Goal: Communication & Community: Ask a question

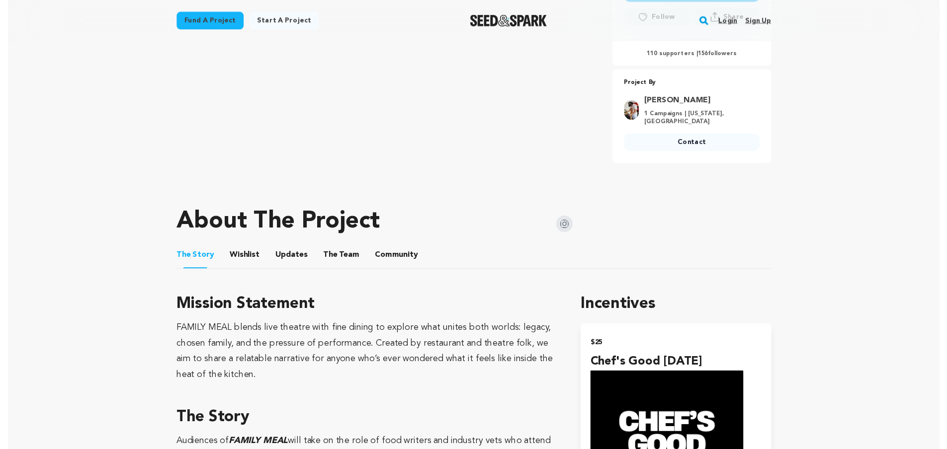
scroll to position [254, 0]
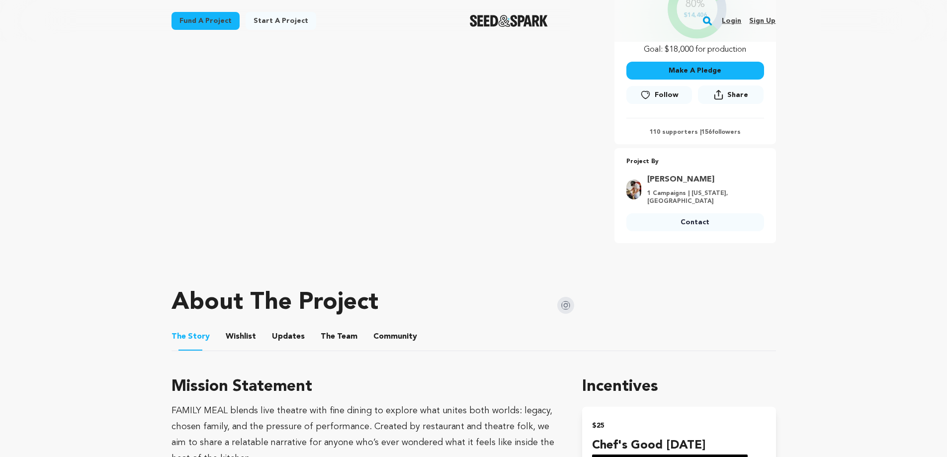
click at [397, 335] on button "Community" at bounding box center [395, 339] width 24 height 24
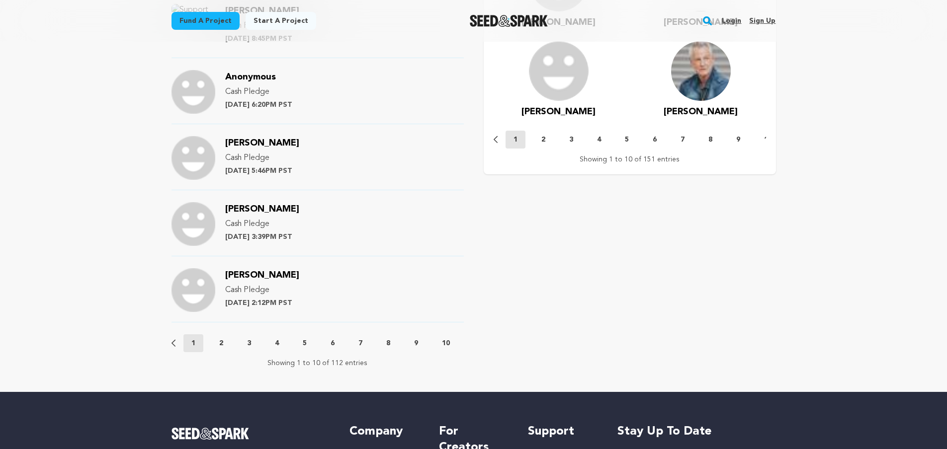
scroll to position [1107, 0]
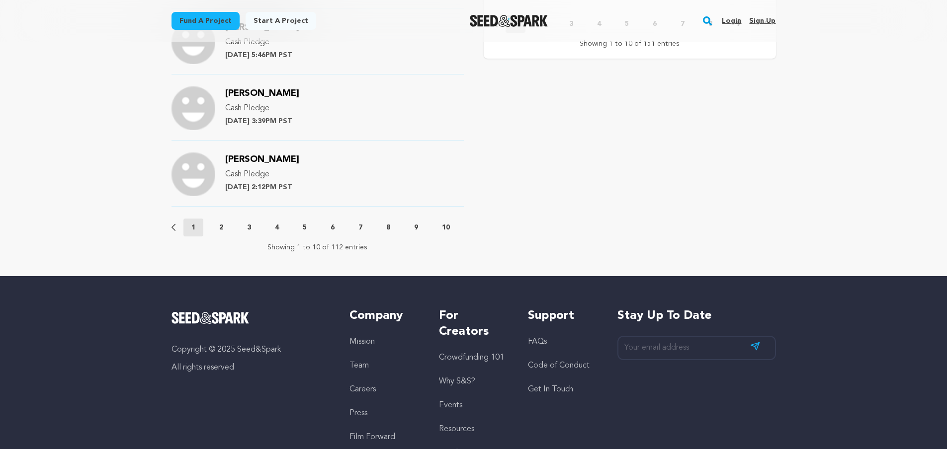
click at [220, 228] on p "2" at bounding box center [221, 228] width 4 height 10
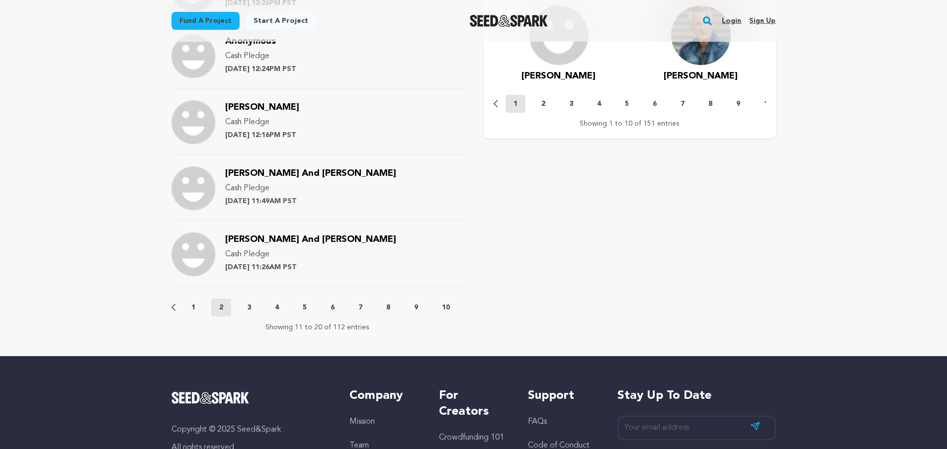
scroll to position [1061, 0]
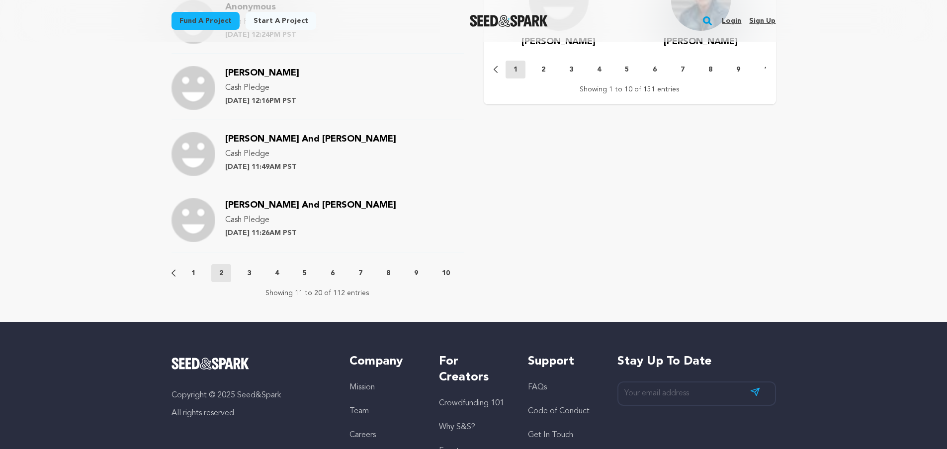
click at [249, 275] on p "3" at bounding box center [249, 273] width 4 height 10
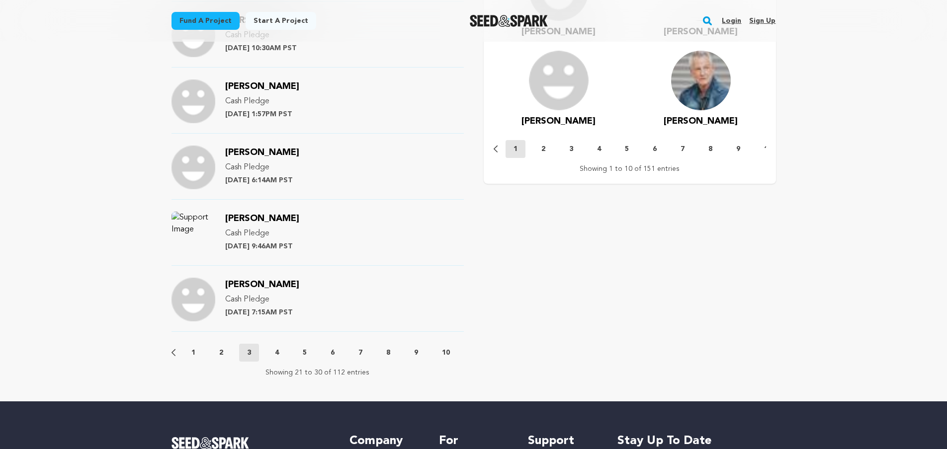
scroll to position [1029, 0]
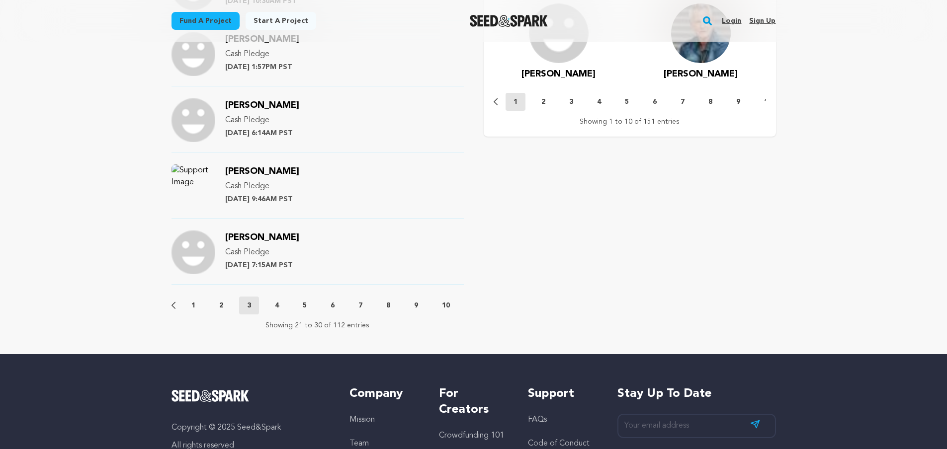
click at [277, 305] on p "4" at bounding box center [277, 306] width 4 height 10
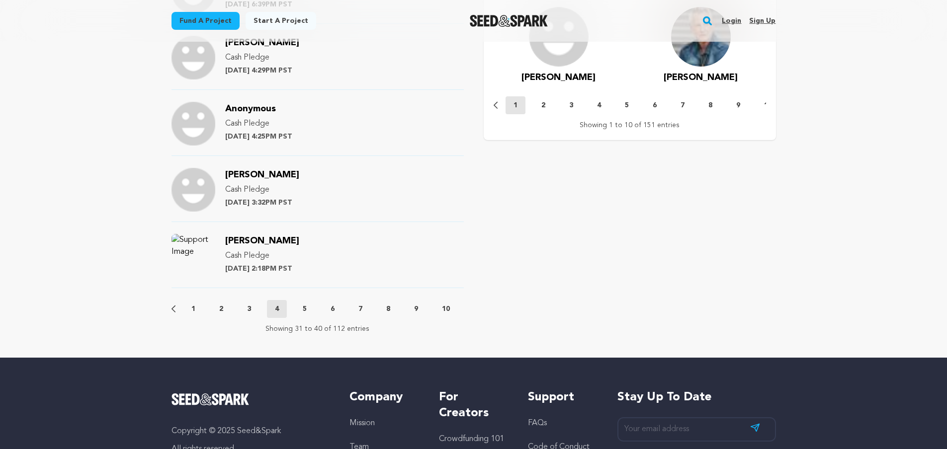
scroll to position [1040, 0]
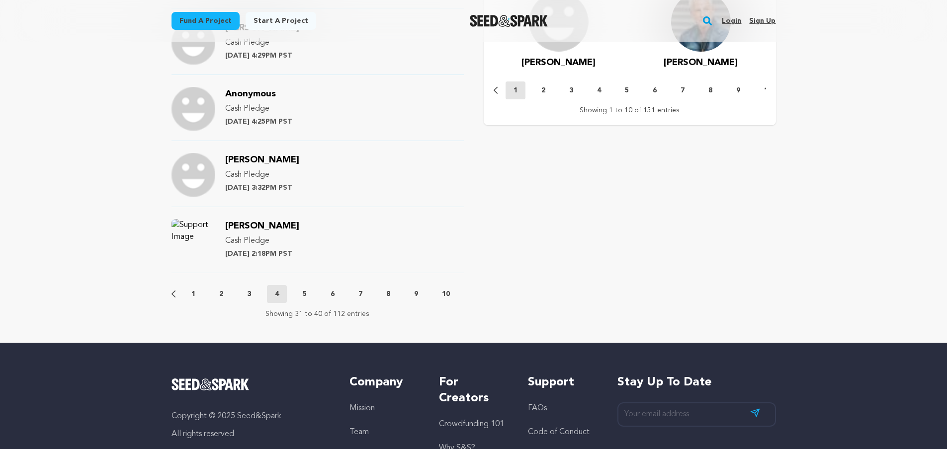
click at [303, 293] on p "5" at bounding box center [305, 294] width 4 height 10
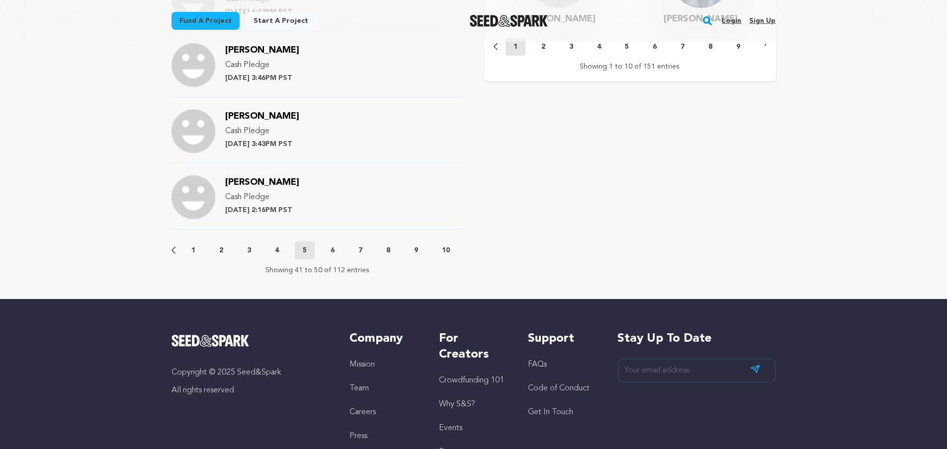
scroll to position [1089, 0]
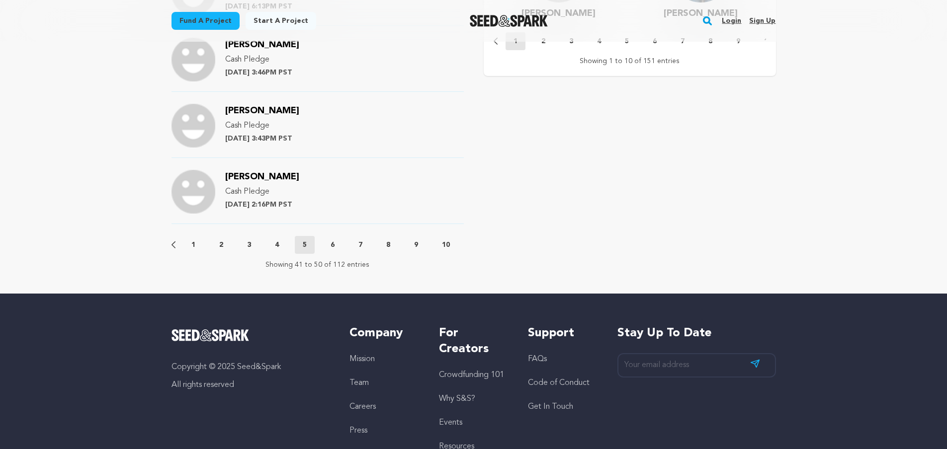
click at [333, 249] on p "6" at bounding box center [333, 245] width 4 height 10
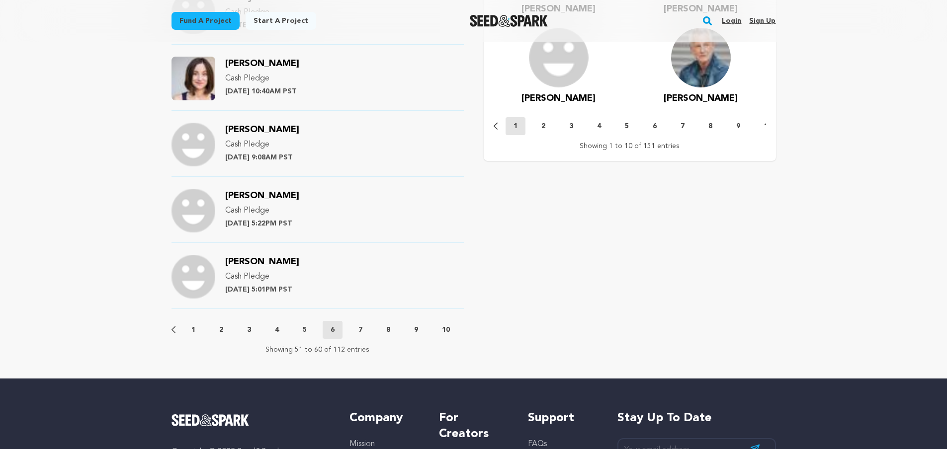
scroll to position [1196, 0]
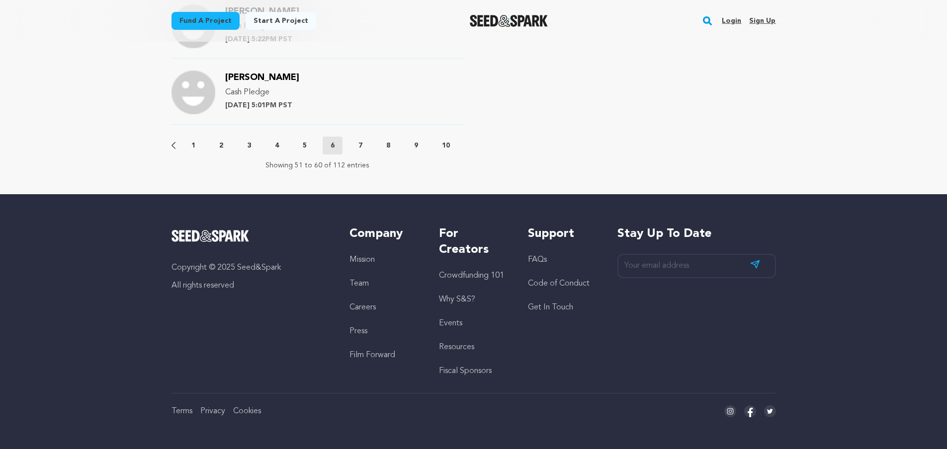
click at [361, 141] on p "7" at bounding box center [360, 146] width 4 height 10
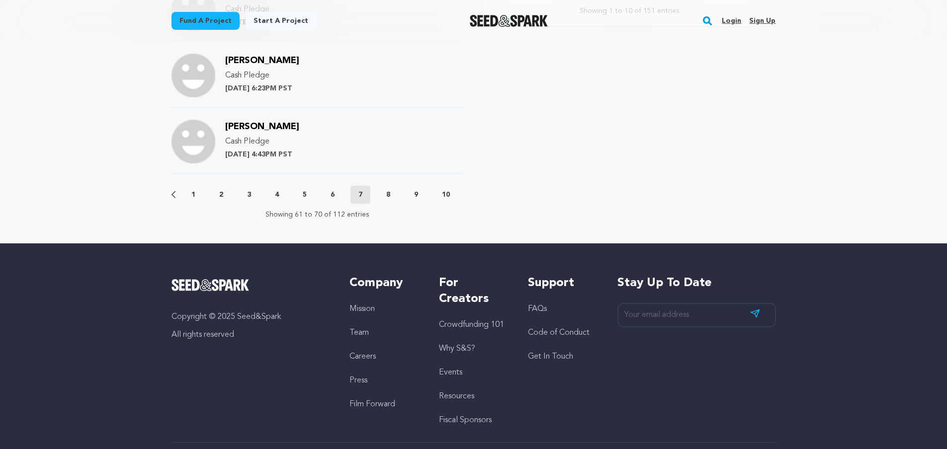
scroll to position [1164, 0]
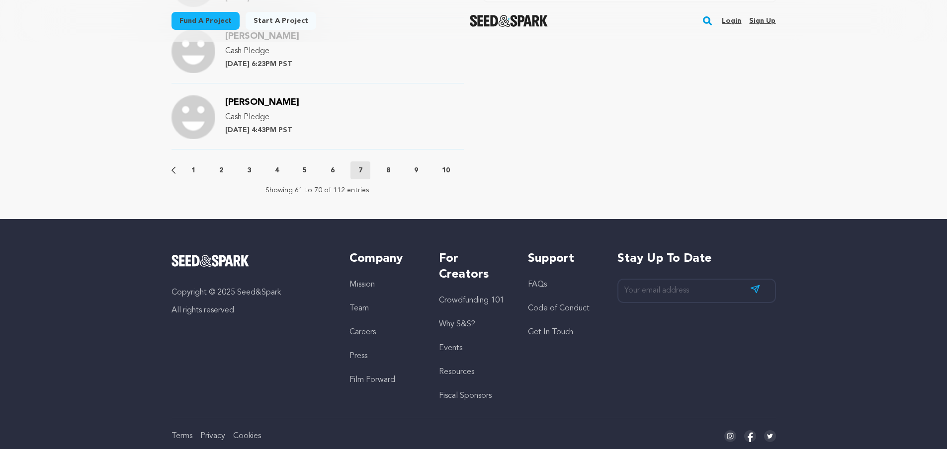
click at [389, 170] on p "8" at bounding box center [388, 171] width 4 height 10
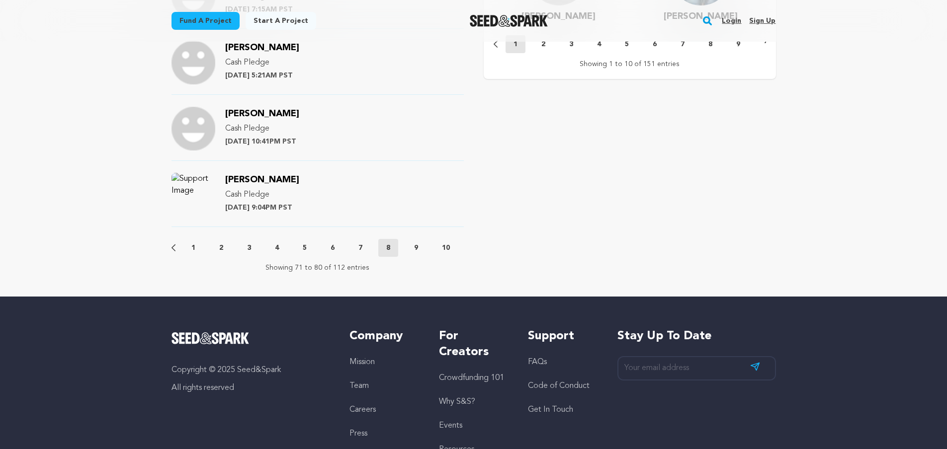
scroll to position [1120, 0]
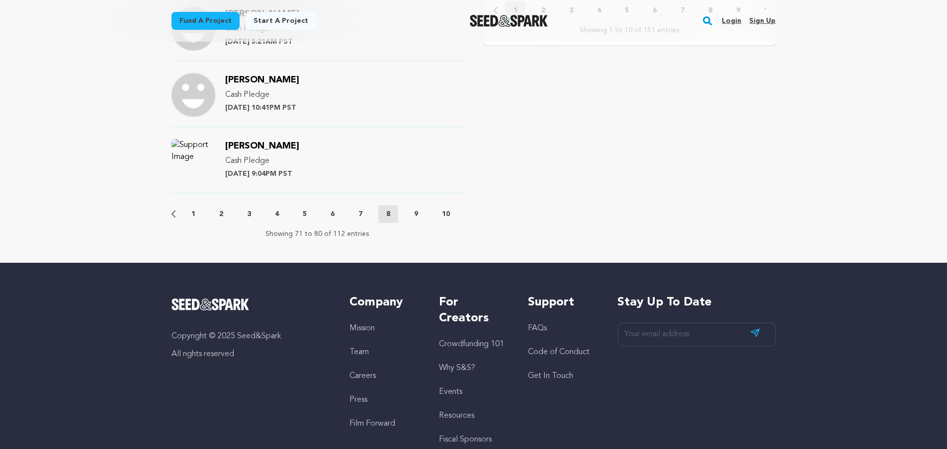
click at [416, 215] on p "9" at bounding box center [416, 214] width 4 height 10
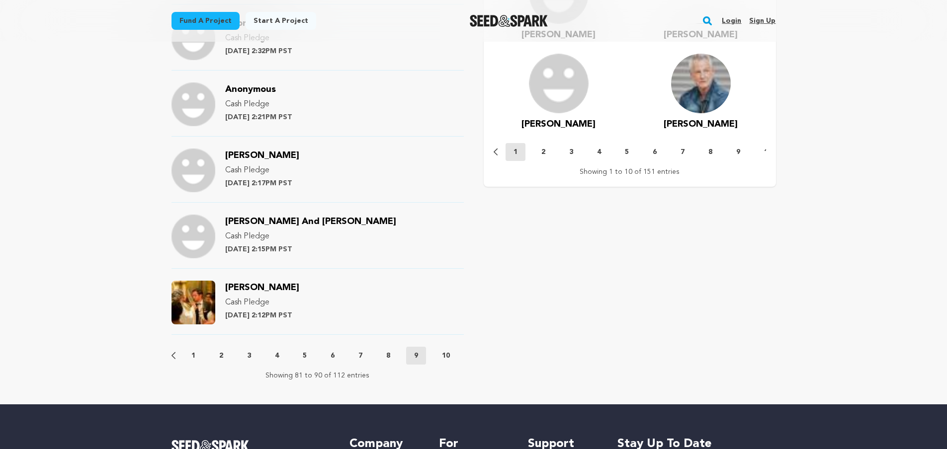
scroll to position [1043, 0]
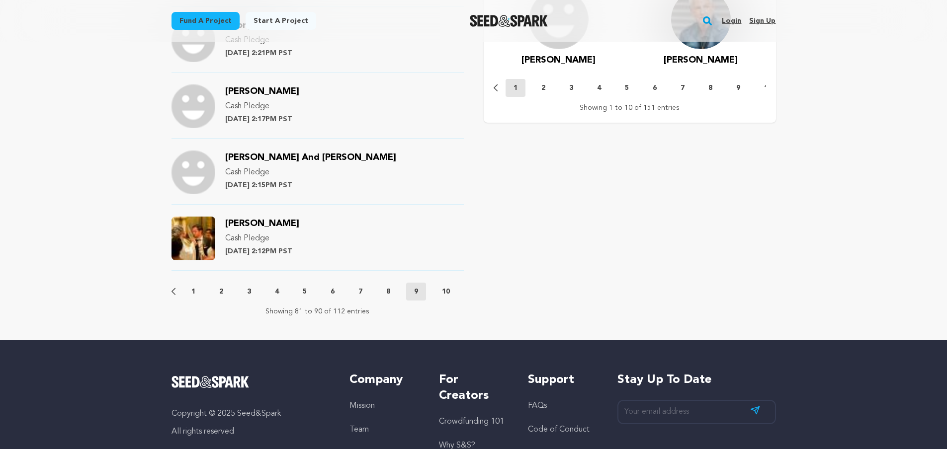
click at [446, 292] on p "10" at bounding box center [446, 292] width 8 height 10
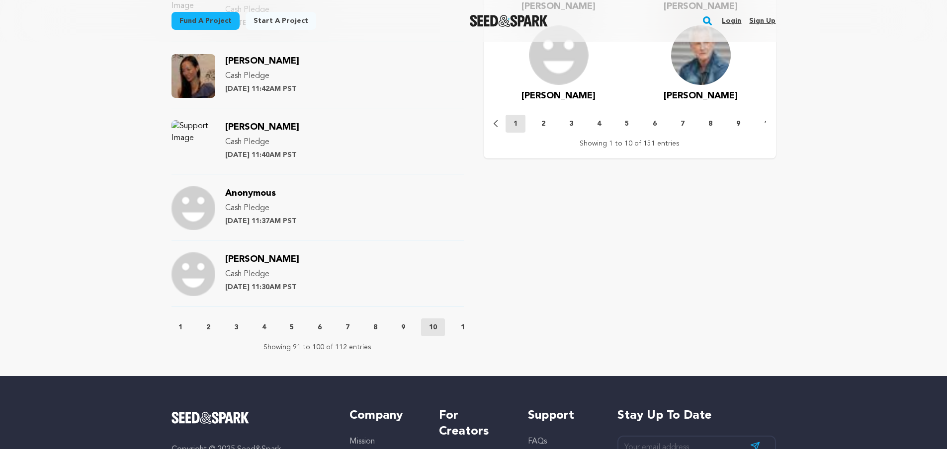
scroll to position [0, 20]
click at [456, 330] on p "11" at bounding box center [458, 328] width 8 height 10
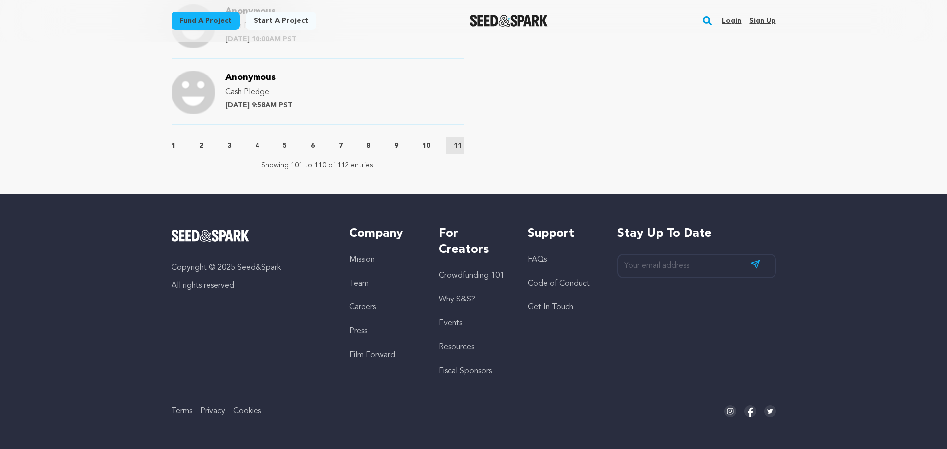
scroll to position [0, 0]
click at [191, 144] on p "1" at bounding box center [193, 146] width 4 height 10
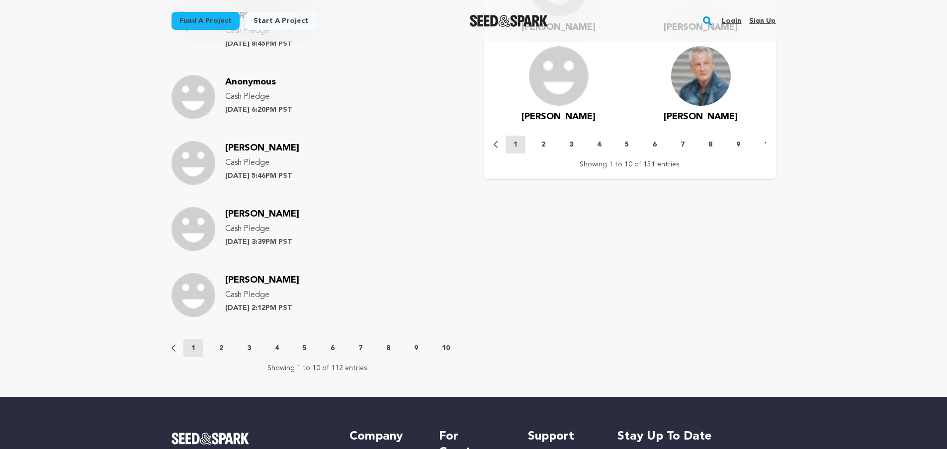
scroll to position [1080, 0]
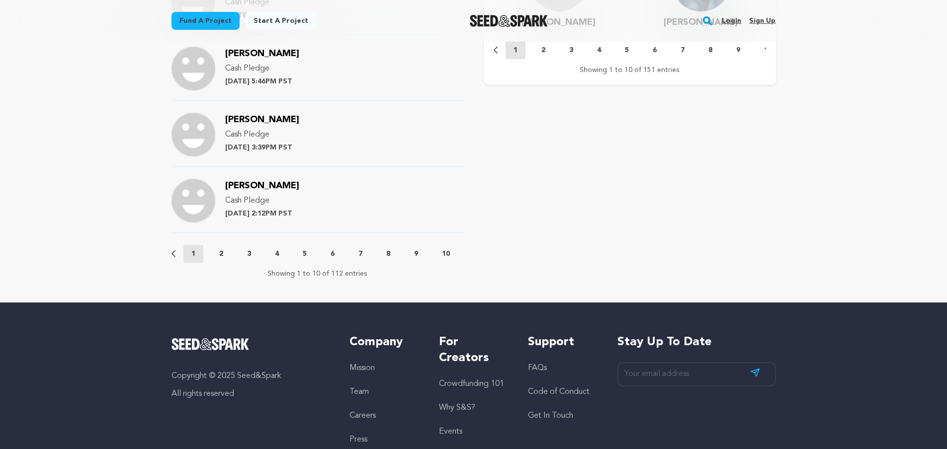
click at [220, 253] on p "2" at bounding box center [221, 254] width 4 height 10
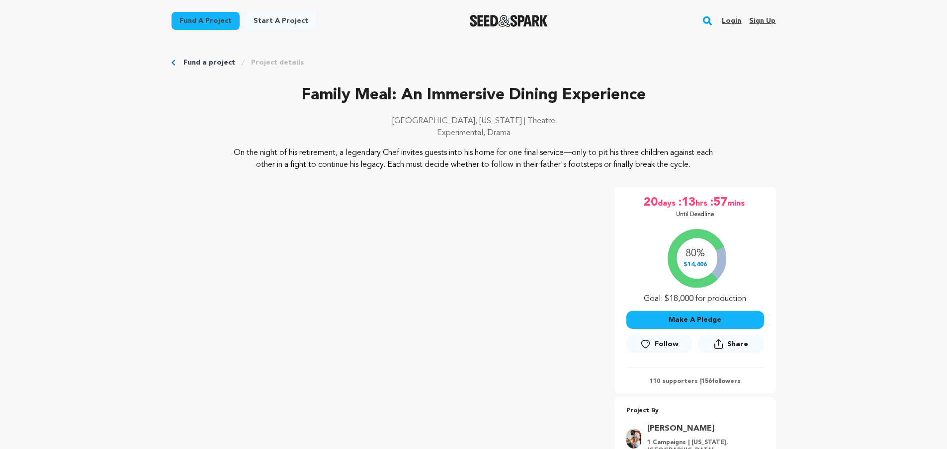
scroll to position [0, 0]
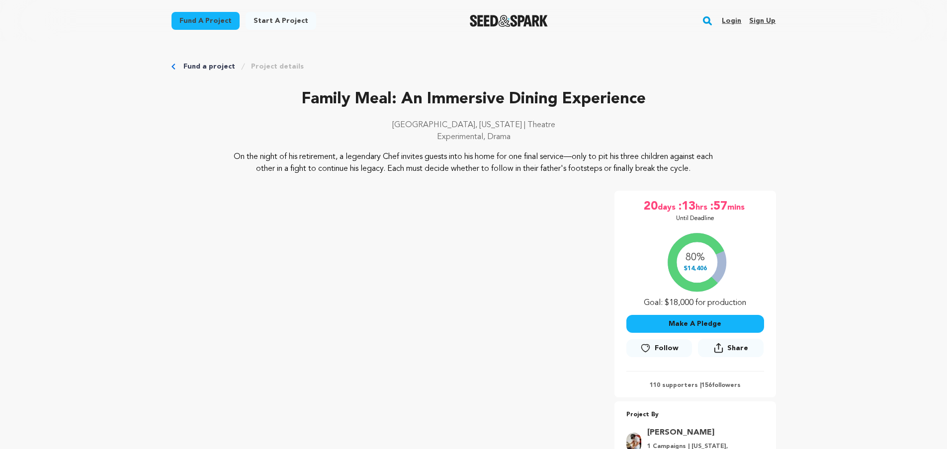
click at [730, 17] on link "Login" at bounding box center [731, 21] width 19 height 16
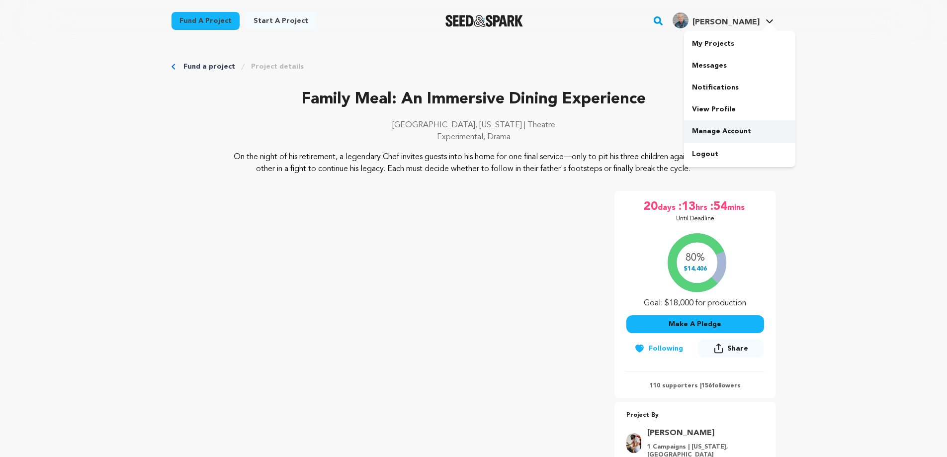
click at [709, 134] on link "Manage Account" at bounding box center [739, 131] width 111 height 22
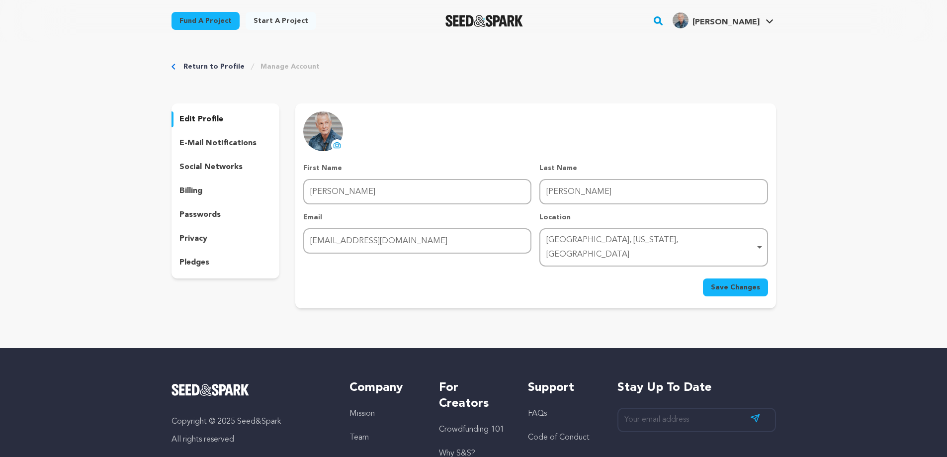
click at [204, 167] on p "social networks" at bounding box center [210, 167] width 63 height 12
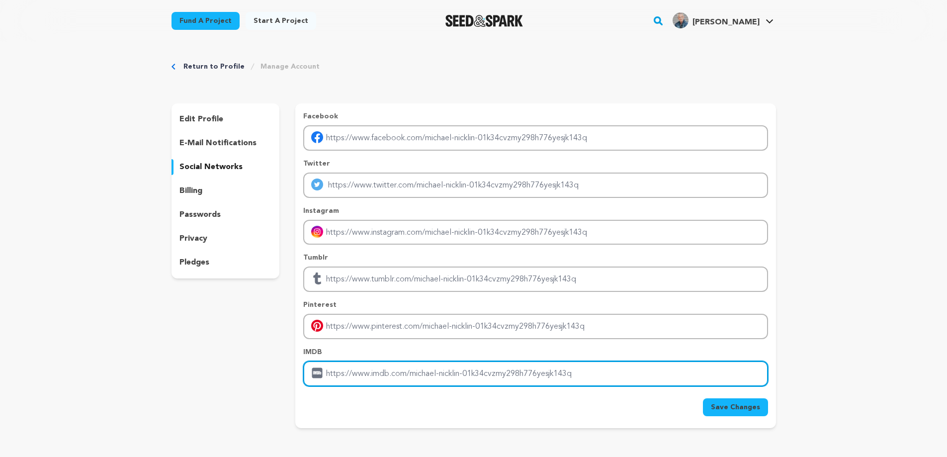
click at [402, 373] on input "Enter IMDB profile link" at bounding box center [535, 373] width 464 height 25
type input "[DOMAIN_NAME][URL]"
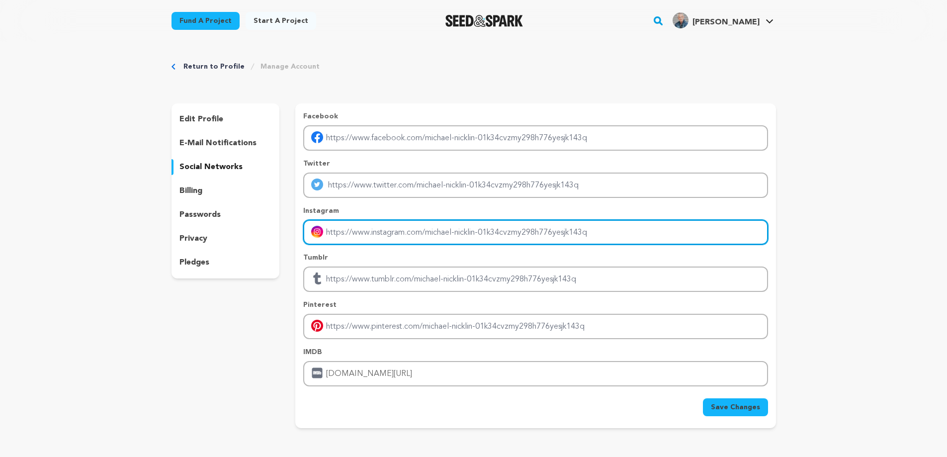
paste input "https://www.instagram.com/michaelnicklin/?hl=en"
type input "https://www.instagram.com/michaelnicklin/"
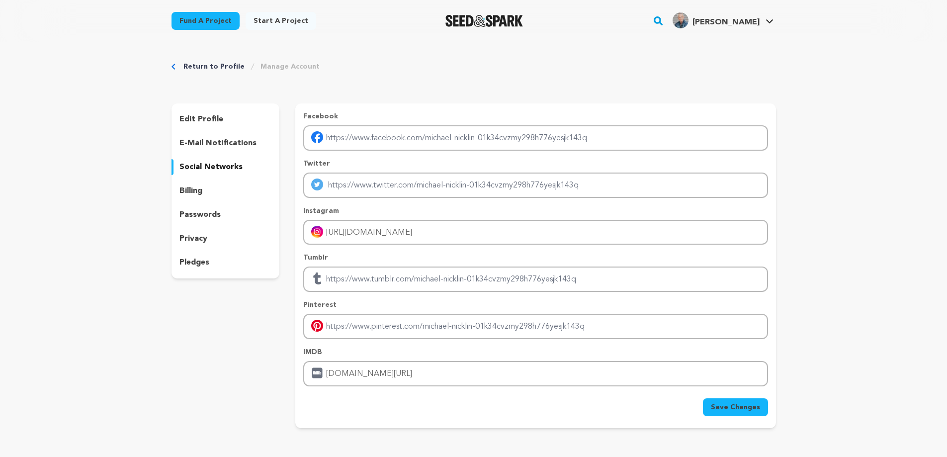
click at [733, 409] on span "Save Changes" at bounding box center [735, 407] width 49 height 10
type input "https://www.imdb.me/michaelnicklin"
click at [195, 190] on p "billing" at bounding box center [190, 191] width 23 height 12
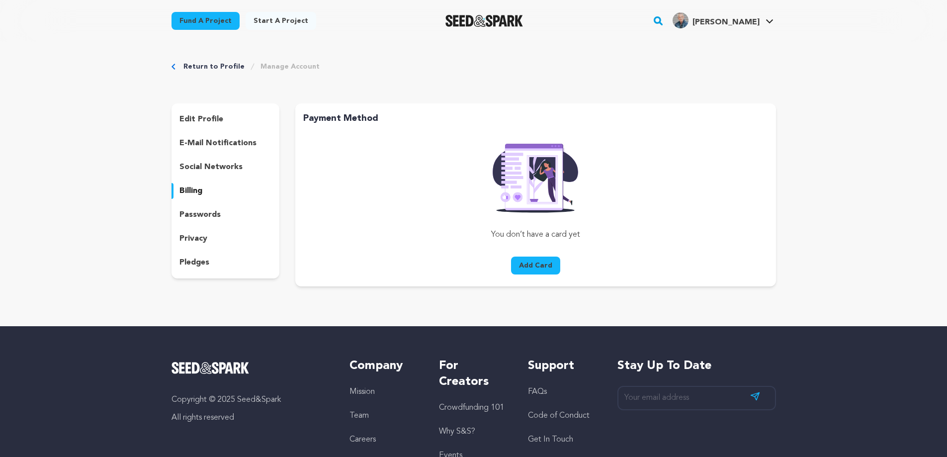
click at [193, 215] on p "passwords" at bounding box center [199, 215] width 41 height 12
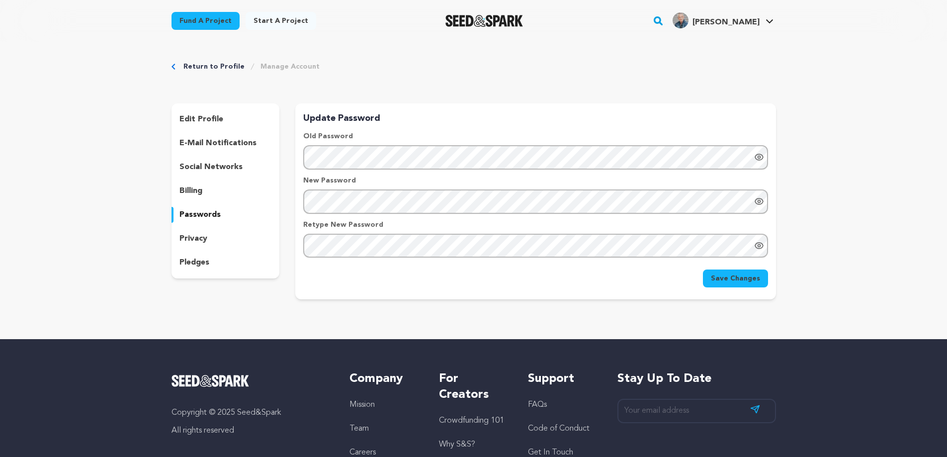
click at [193, 238] on p "privacy" at bounding box center [193, 239] width 28 height 12
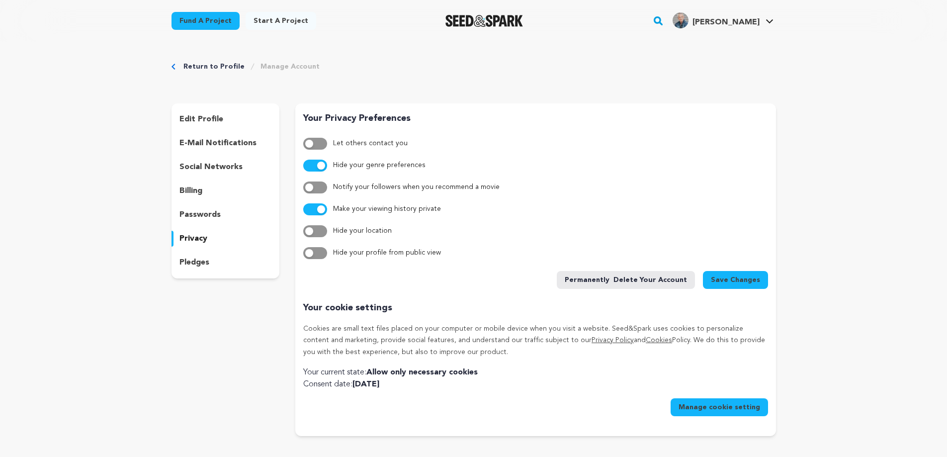
click at [188, 262] on p "pledges" at bounding box center [194, 263] width 30 height 12
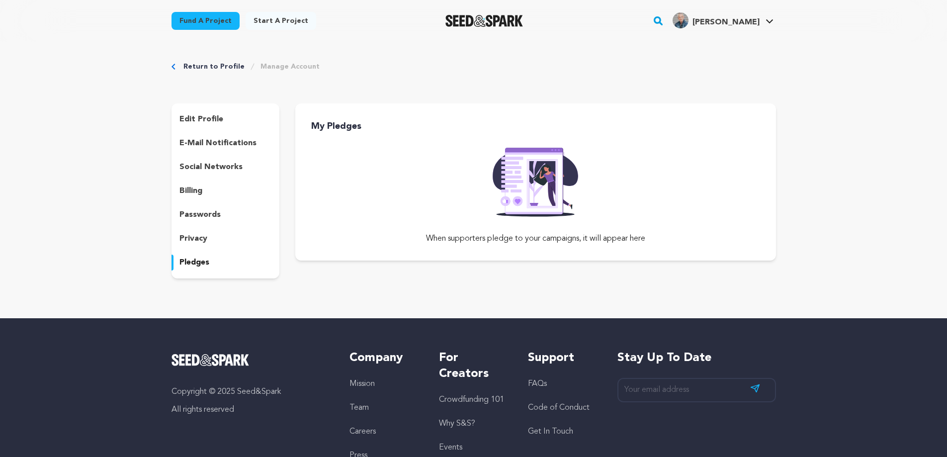
click at [188, 238] on p "privacy" at bounding box center [193, 239] width 28 height 12
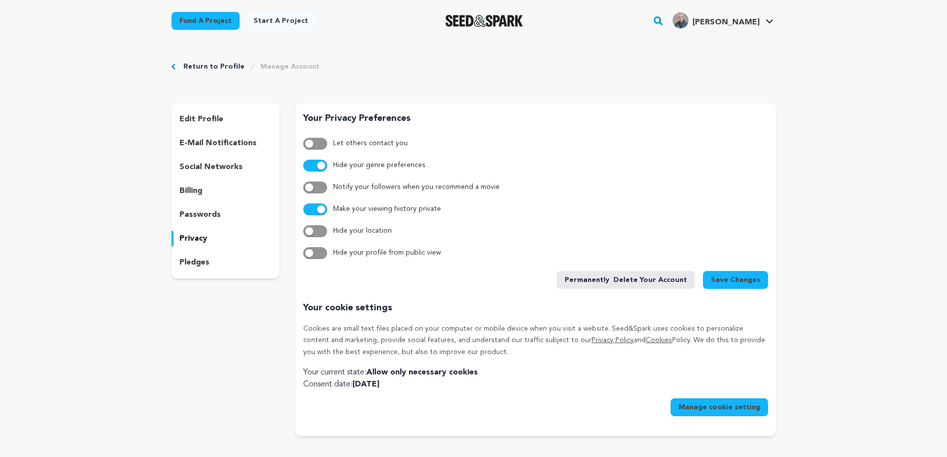
click at [325, 143] on button "button" at bounding box center [315, 144] width 24 height 12
click at [325, 167] on span "button" at bounding box center [321, 166] width 8 height 8
click at [740, 280] on span "Save Changes" at bounding box center [735, 280] width 49 height 10
click at [209, 64] on link "Return to Profile" at bounding box center [213, 67] width 61 height 10
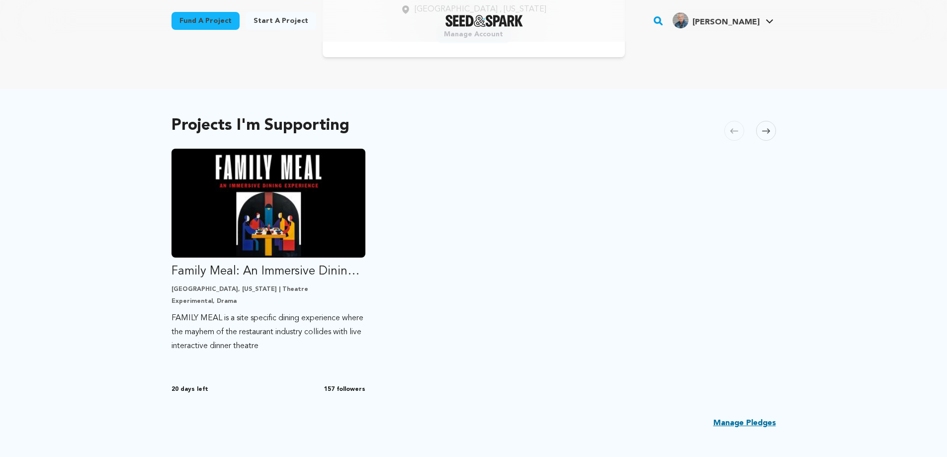
scroll to position [199, 0]
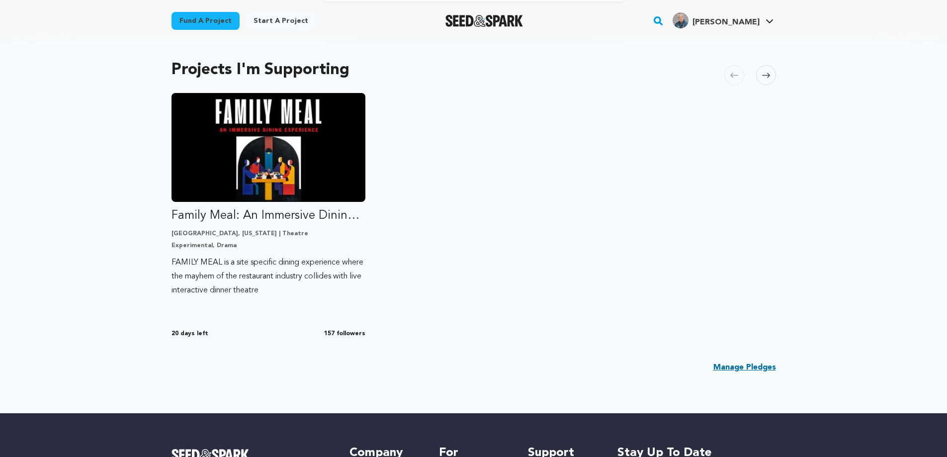
click at [724, 368] on link "Manage Pledges" at bounding box center [744, 367] width 63 height 12
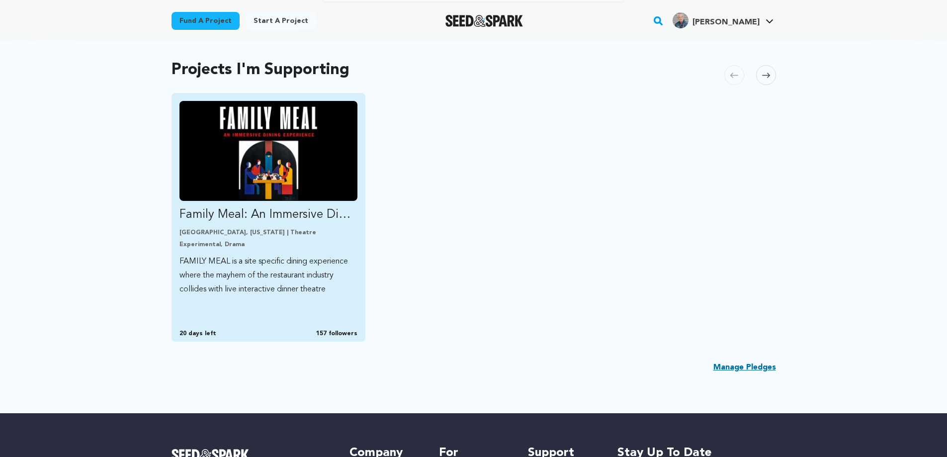
scroll to position [199, 0]
click at [265, 144] on img "Fund Family Meal: An Immersive Dining Experience" at bounding box center [268, 151] width 178 height 100
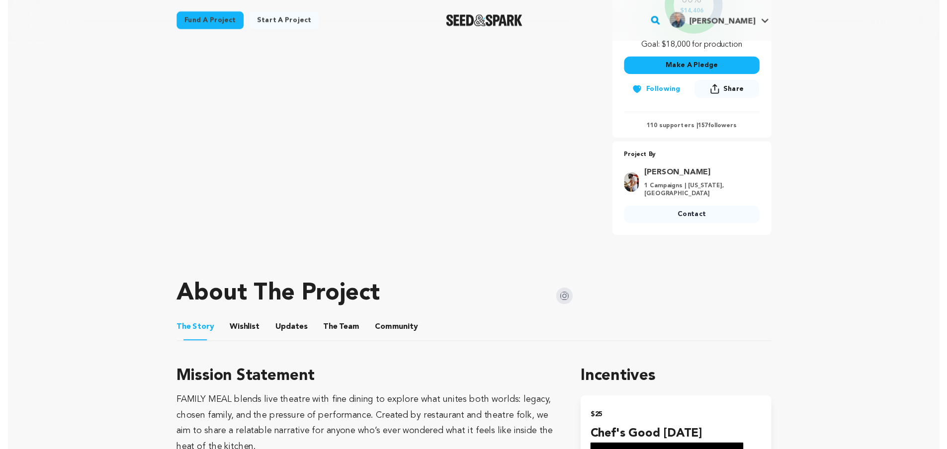
scroll to position [290, 0]
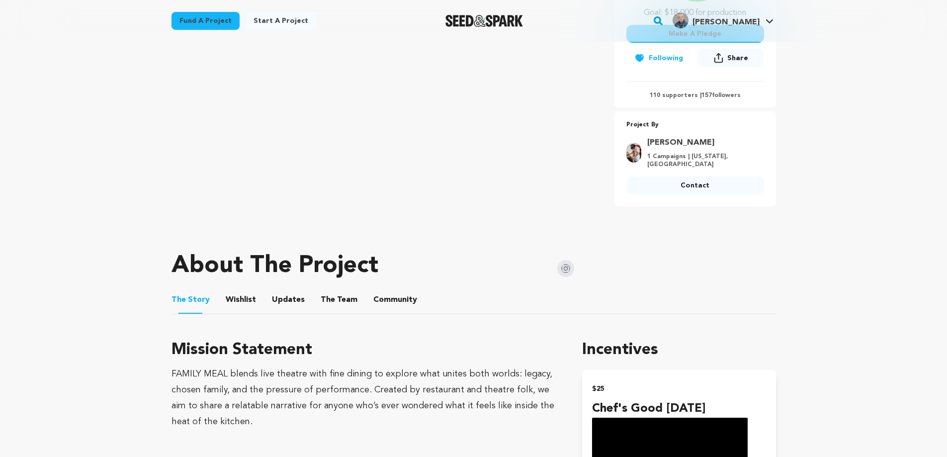
drag, startPoint x: 400, startPoint y: 298, endPoint x: 472, endPoint y: 327, distance: 78.1
click at [400, 298] on button "Community" at bounding box center [395, 302] width 24 height 24
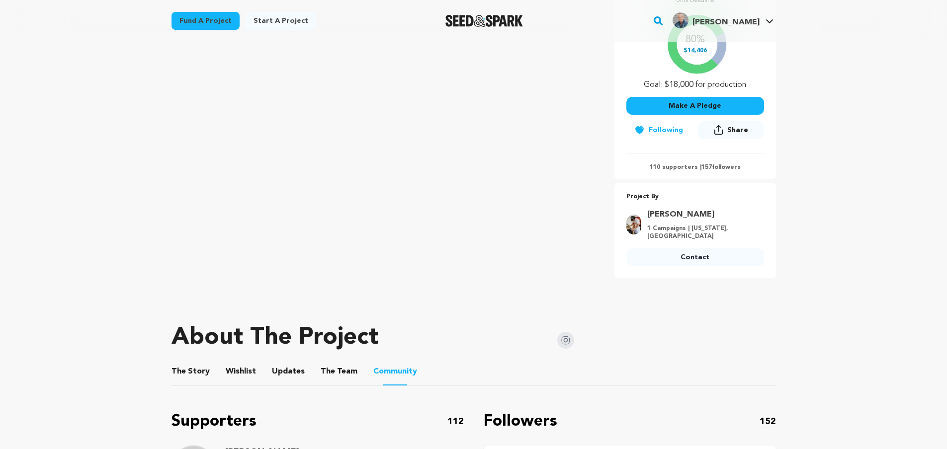
scroll to position [247, 0]
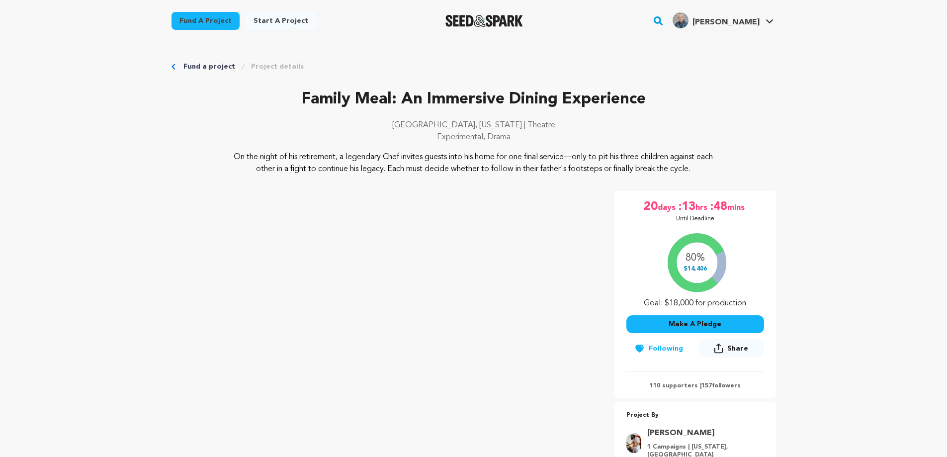
click at [679, 323] on button "Make A Pledge" at bounding box center [695, 324] width 138 height 18
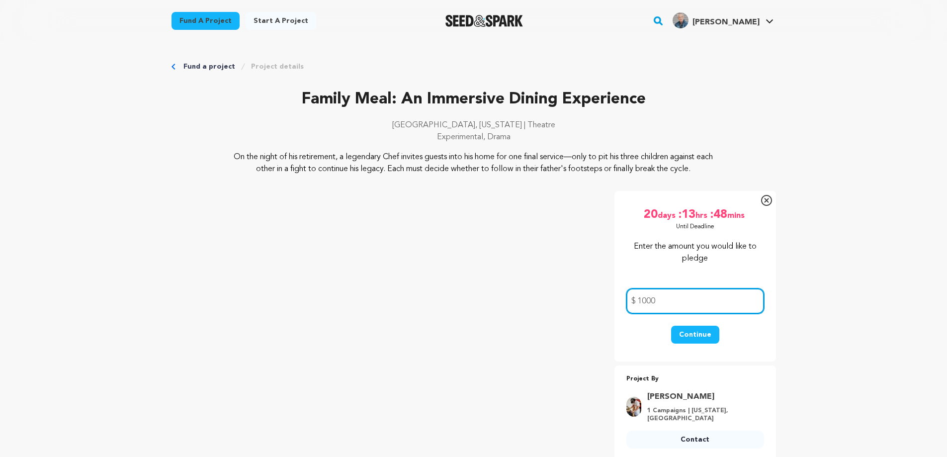
type input "1000"
click at [699, 334] on button "Continue" at bounding box center [695, 335] width 48 height 18
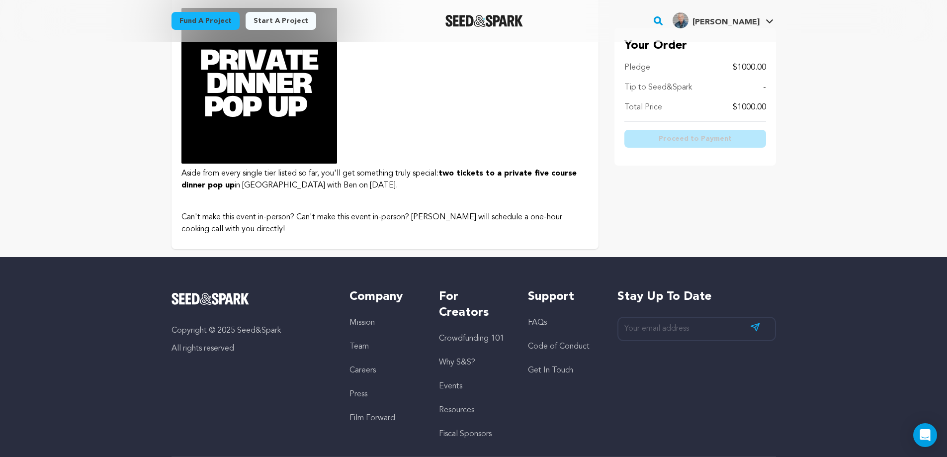
scroll to position [1882, 0]
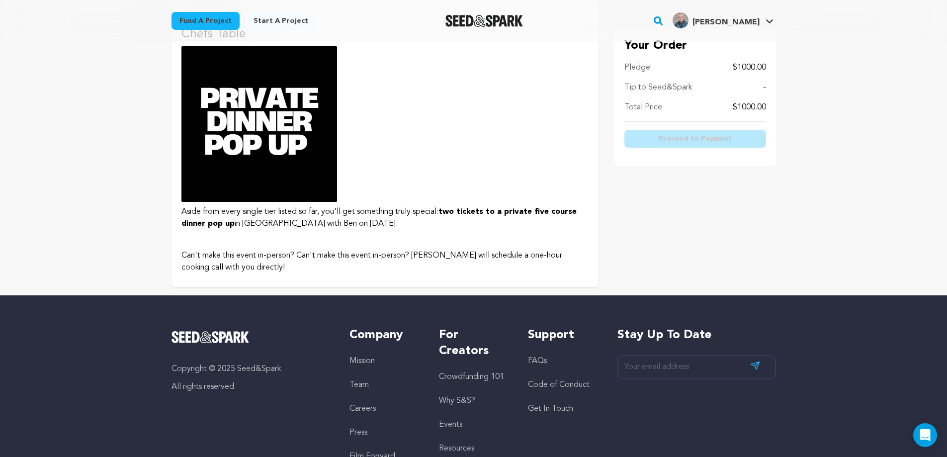
click at [257, 132] on img at bounding box center [259, 124] width 156 height 156
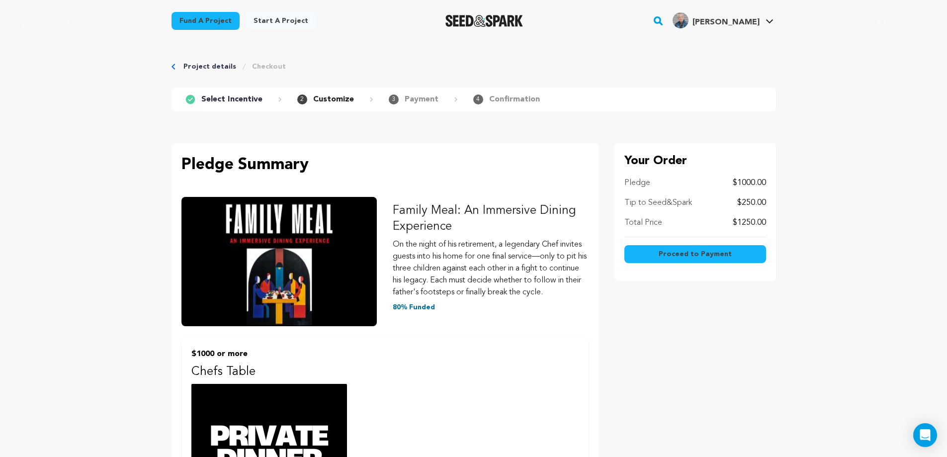
click at [653, 203] on p "Tip to Seed&Spark" at bounding box center [658, 203] width 68 height 12
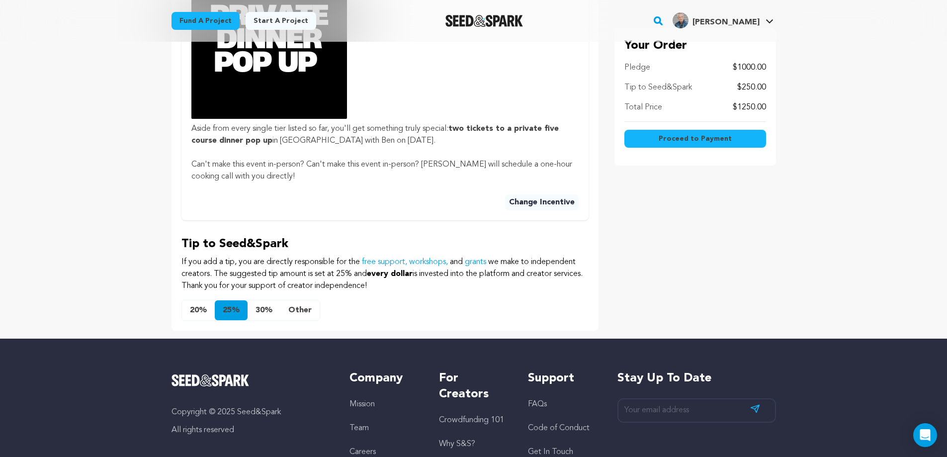
scroll to position [422, 0]
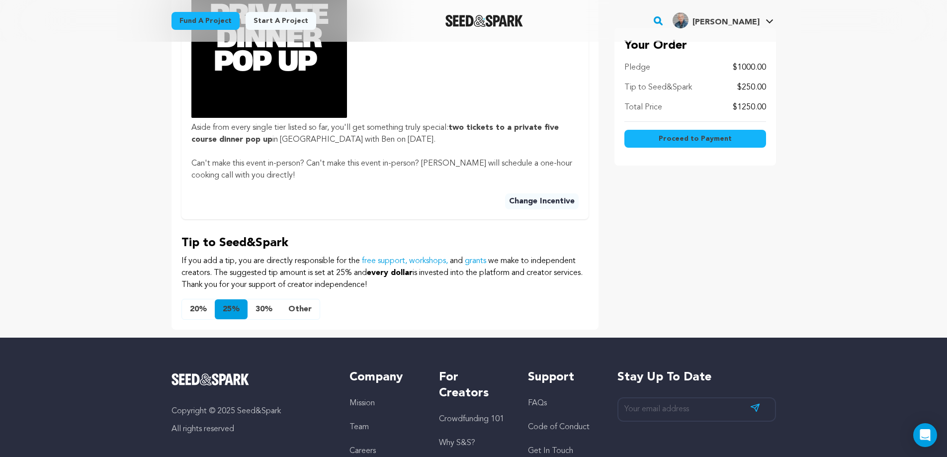
click at [304, 319] on button "Other" at bounding box center [299, 309] width 39 height 20
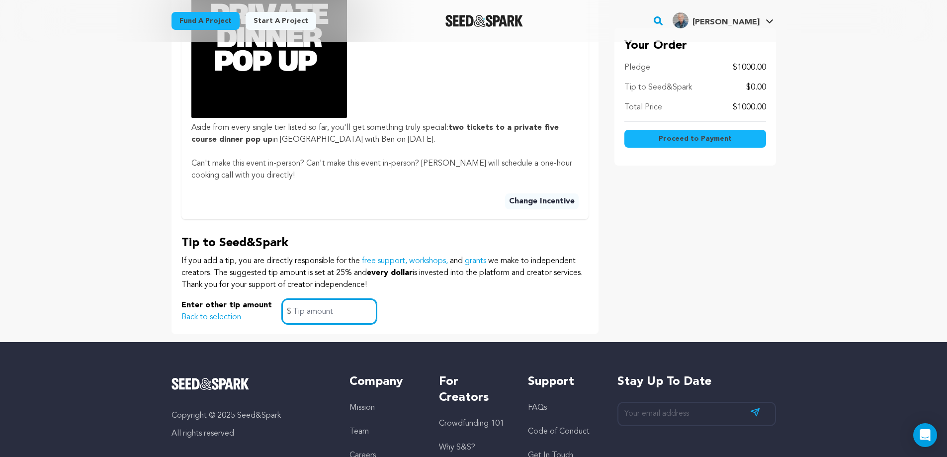
click at [312, 321] on input "text" at bounding box center [329, 311] width 95 height 25
type input "100"
click at [701, 138] on span "Proceed to Payment" at bounding box center [695, 139] width 73 height 10
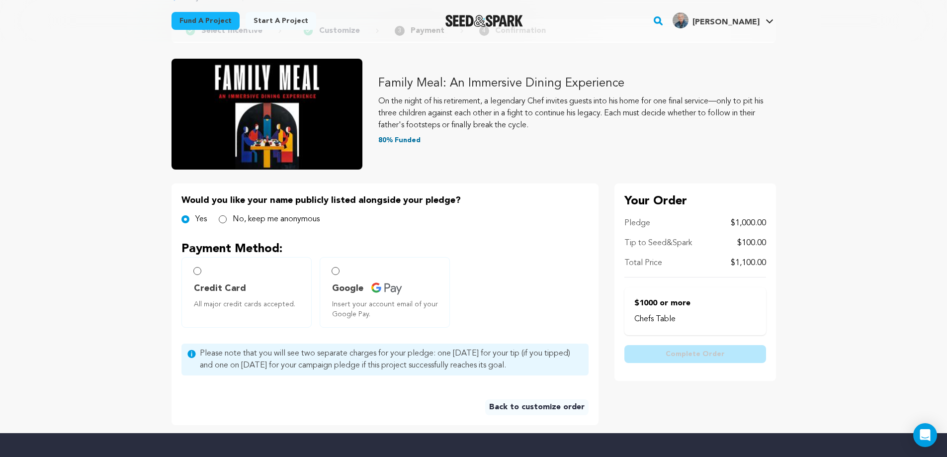
scroll to position [132, 0]
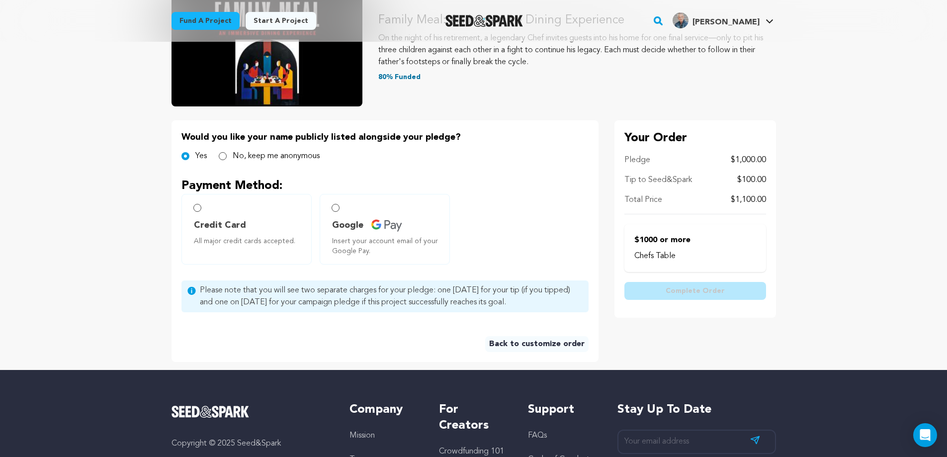
click at [536, 345] on link "Back to customize order" at bounding box center [536, 344] width 103 height 16
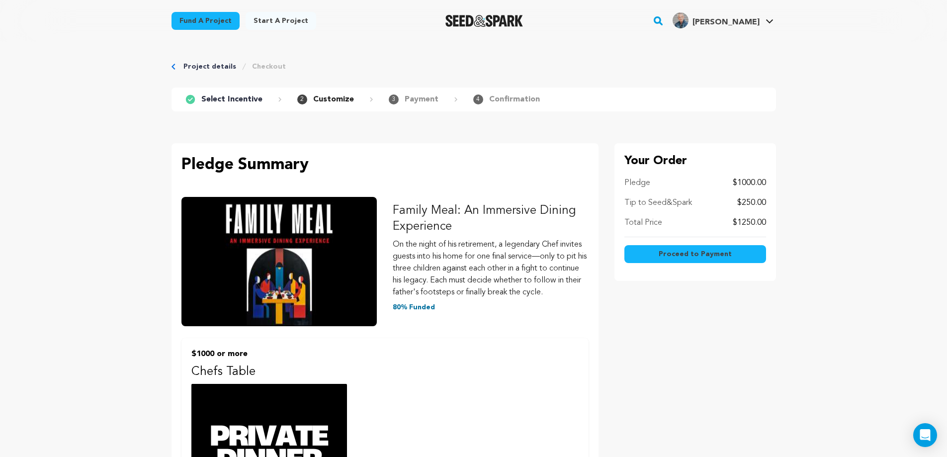
click at [743, 180] on p "$1000.00" at bounding box center [749, 183] width 33 height 12
click at [204, 64] on link "Project details" at bounding box center [209, 67] width 53 height 10
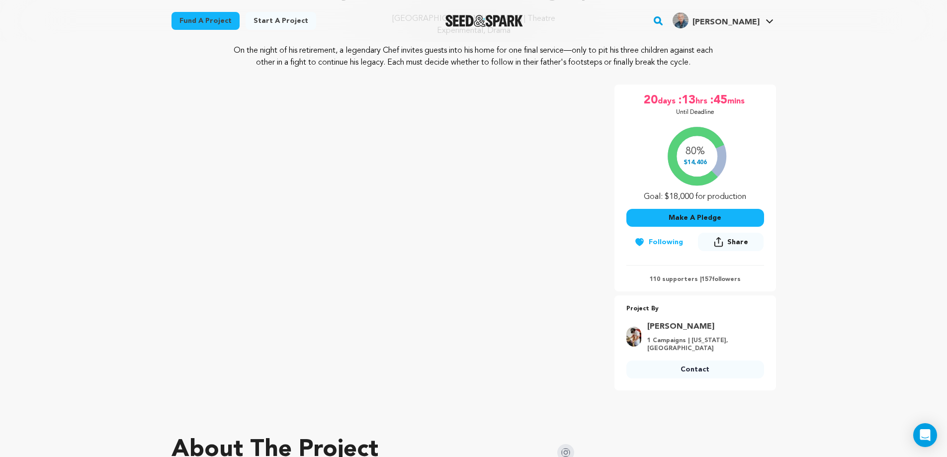
scroll to position [175, 0]
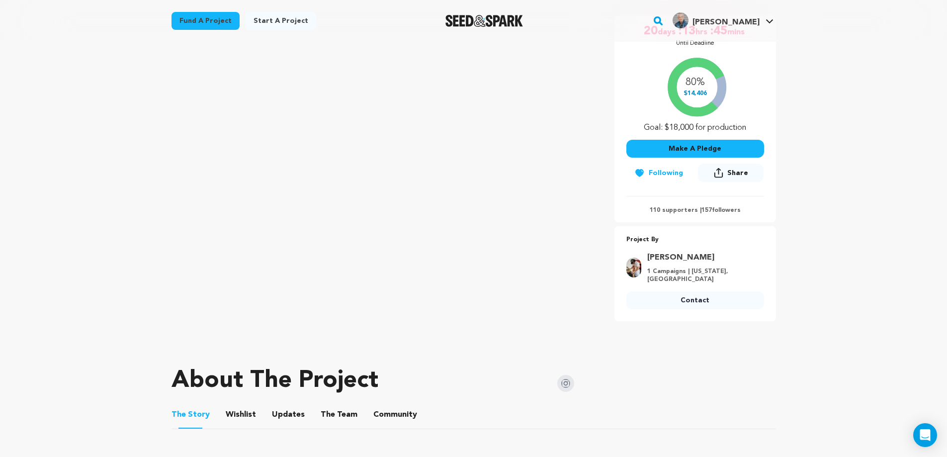
click at [693, 297] on link "Contact" at bounding box center [695, 300] width 138 height 18
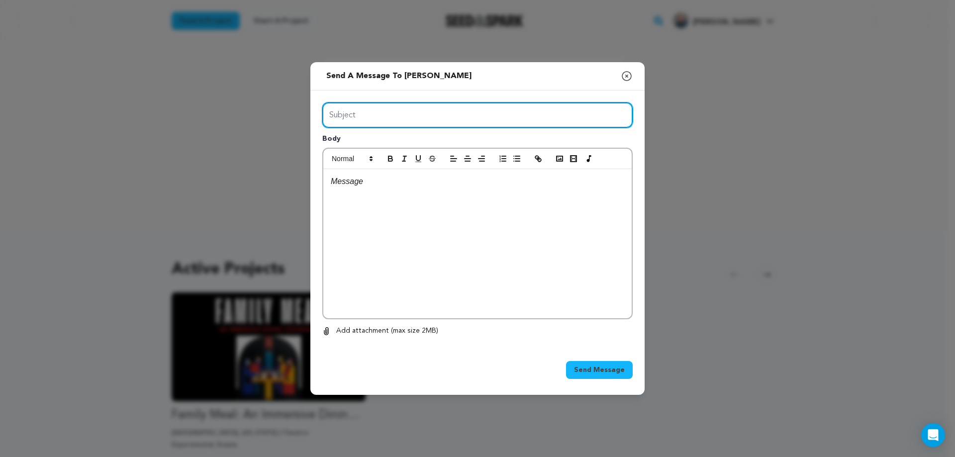
click at [353, 113] on input "Subject" at bounding box center [477, 114] width 310 height 25
type input "Hey [PERSON_NAME], a question on my purchase [DATE]"
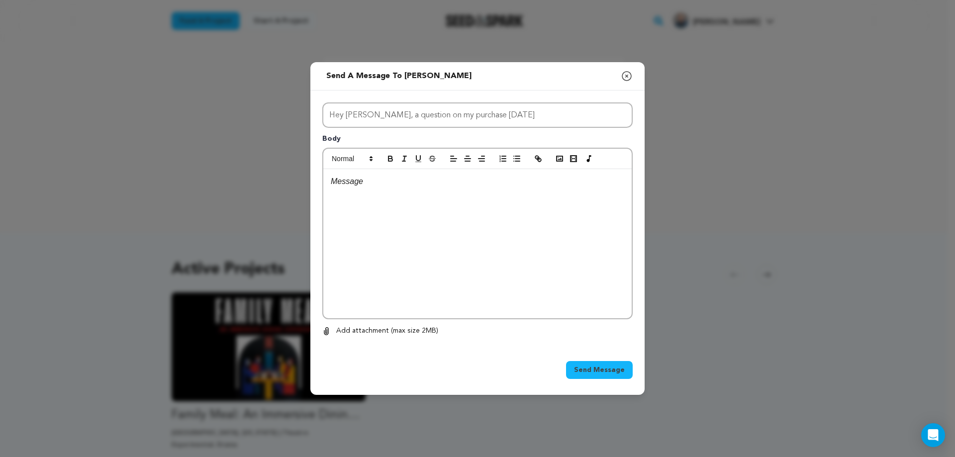
click at [335, 183] on p at bounding box center [477, 181] width 293 height 13
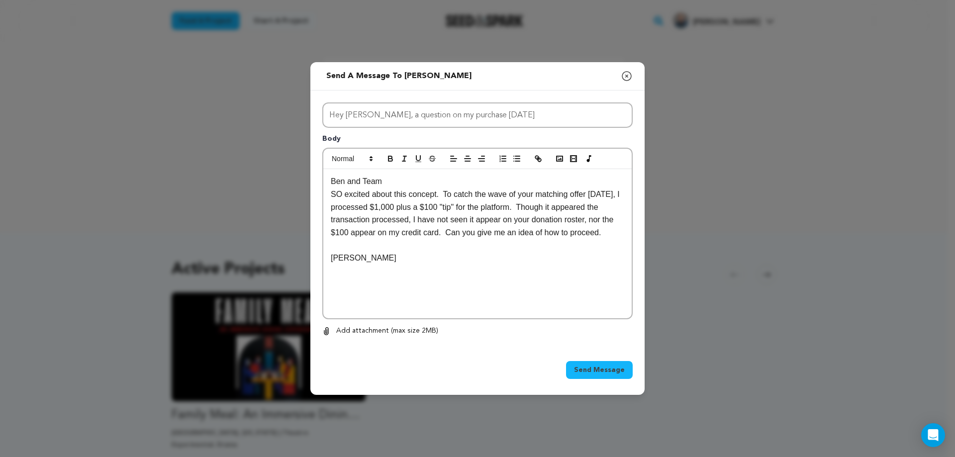
click at [597, 374] on span "Send Message" at bounding box center [599, 370] width 51 height 10
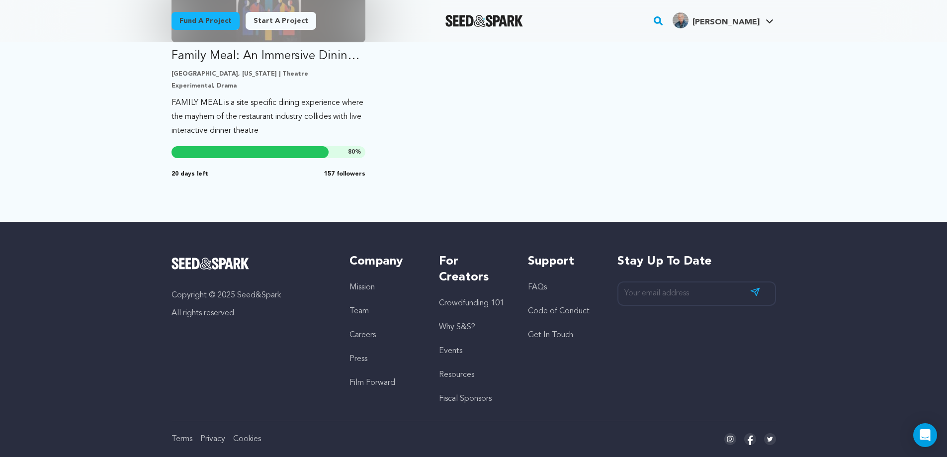
scroll to position [379, 0]
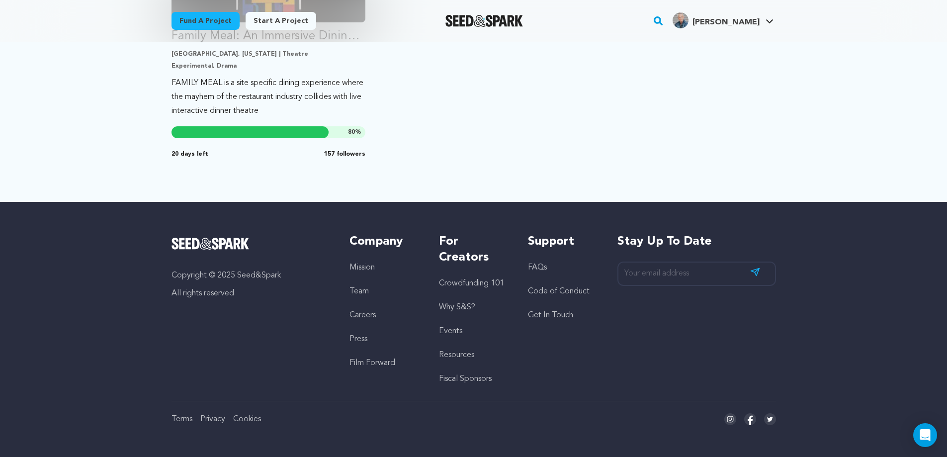
click at [557, 314] on link "Get In Touch" at bounding box center [550, 315] width 45 height 8
